Goal: Find specific page/section: Find specific page/section

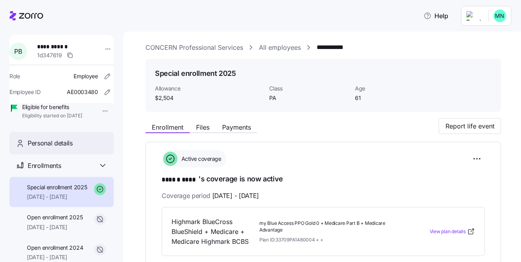
scroll to position [109, 0]
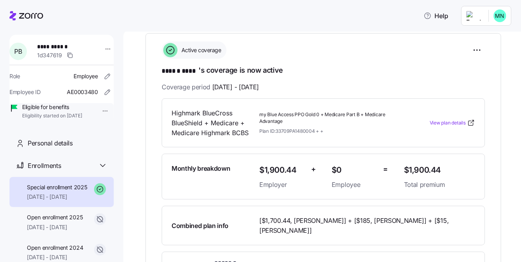
click at [36, 191] on span "Special enrollment 2025" at bounding box center [57, 187] width 60 height 8
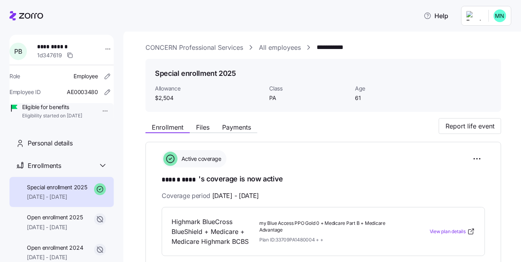
click at [31, 19] on icon at bounding box center [26, 15] width 34 height 9
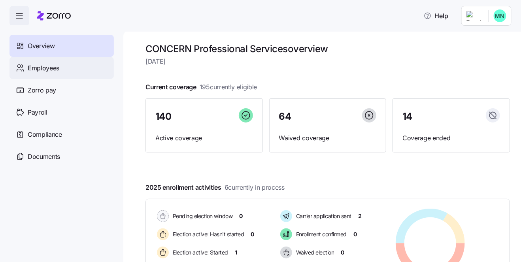
click at [55, 70] on span "Employees" at bounding box center [44, 68] width 32 height 10
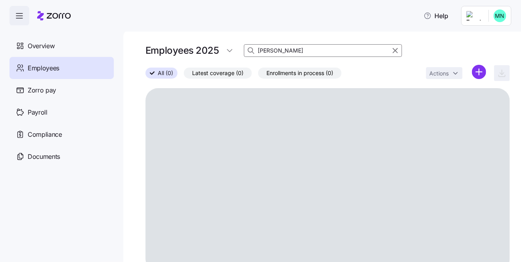
click at [271, 53] on input "[PERSON_NAME]" at bounding box center [323, 50] width 158 height 13
type input "b"
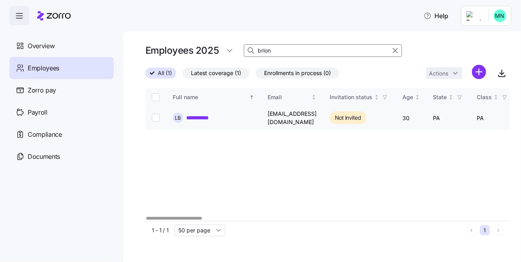
type input "brion"
click at [206, 117] on link "**********" at bounding box center [201, 118] width 31 height 8
